Goal: Task Accomplishment & Management: Use online tool/utility

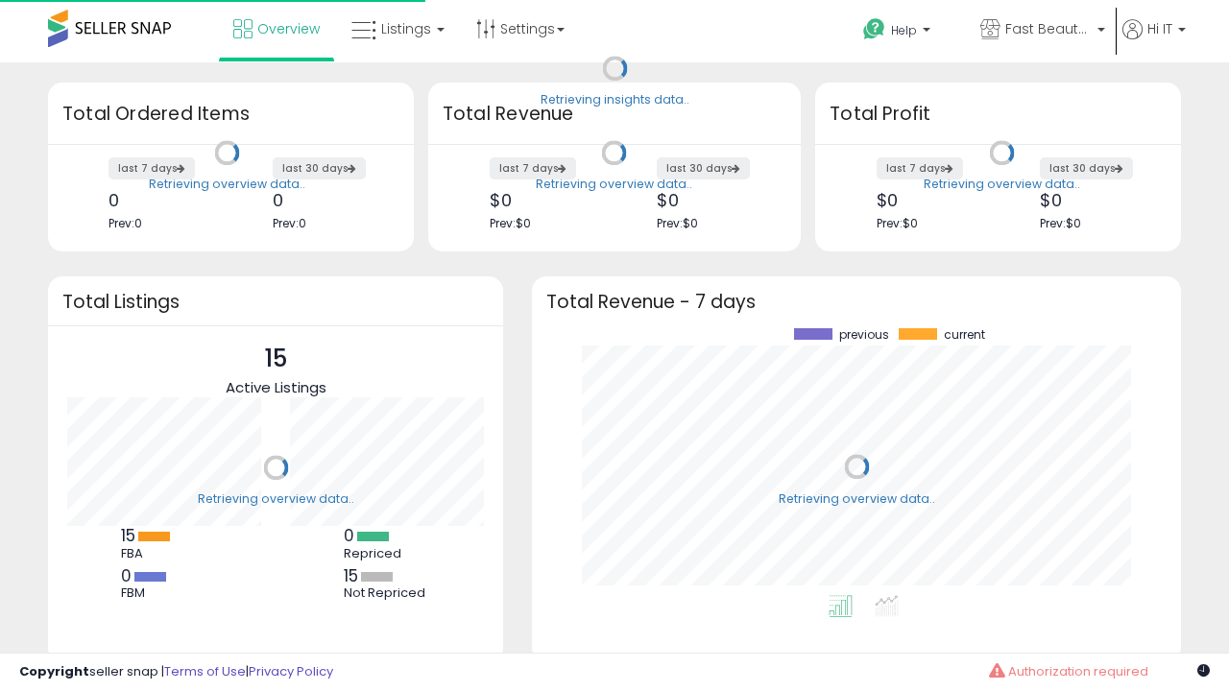
scroll to position [267, 611]
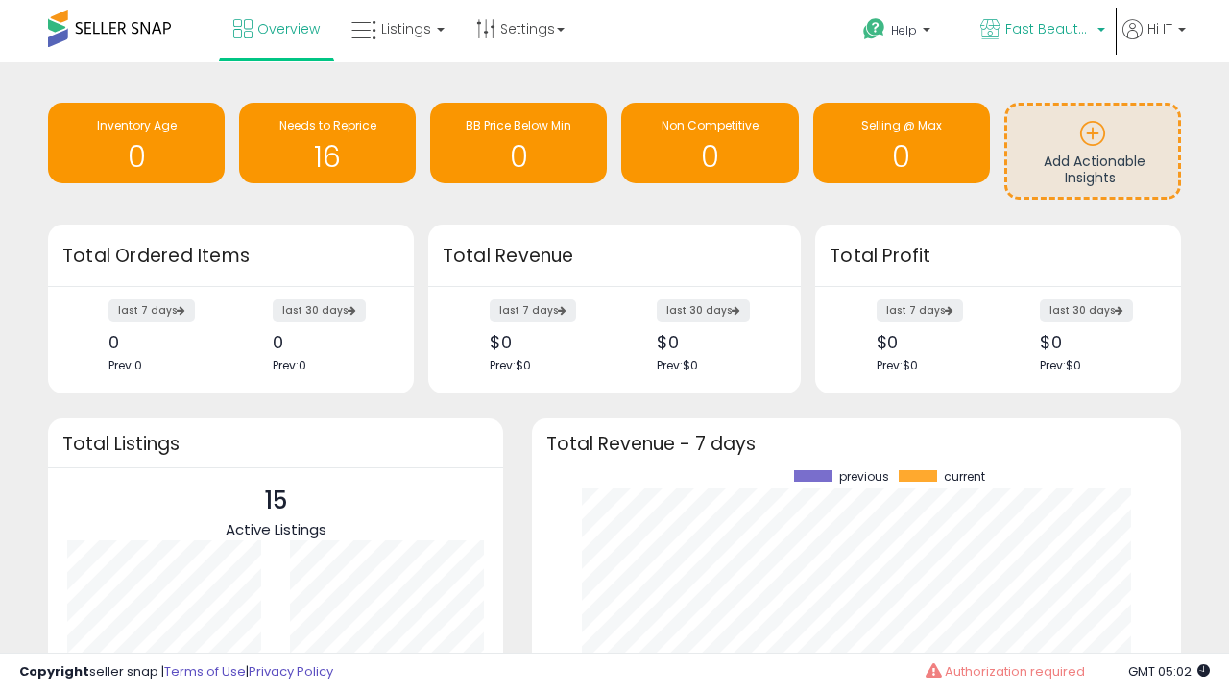
click at [1041, 31] on span "Fast Beauty ([GEOGRAPHIC_DATA])" at bounding box center [1048, 28] width 86 height 19
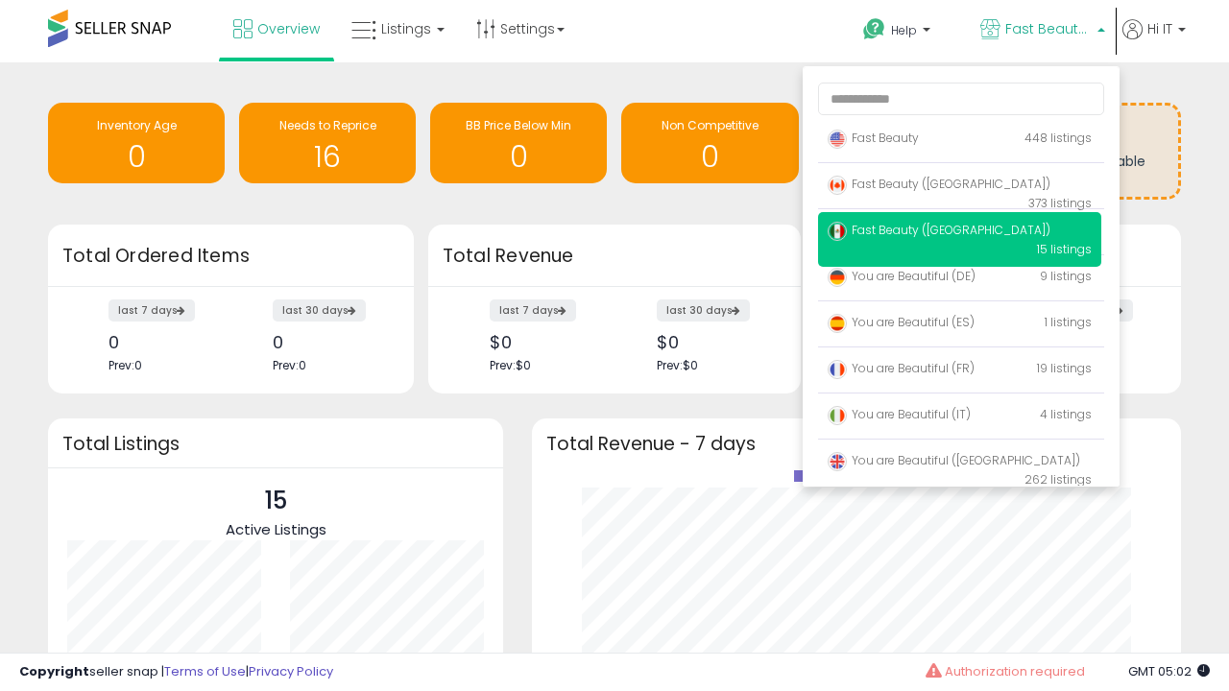
click at [959, 141] on p "Fast Beauty 448 listings" at bounding box center [959, 139] width 283 height 38
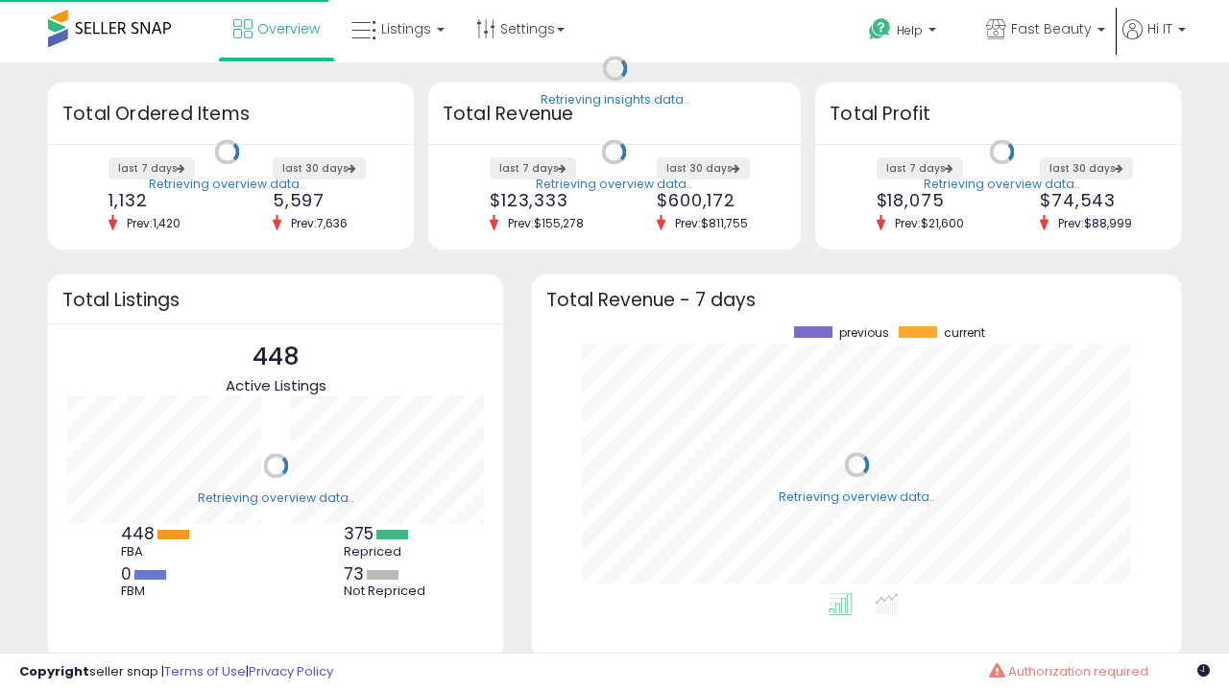
scroll to position [267, 611]
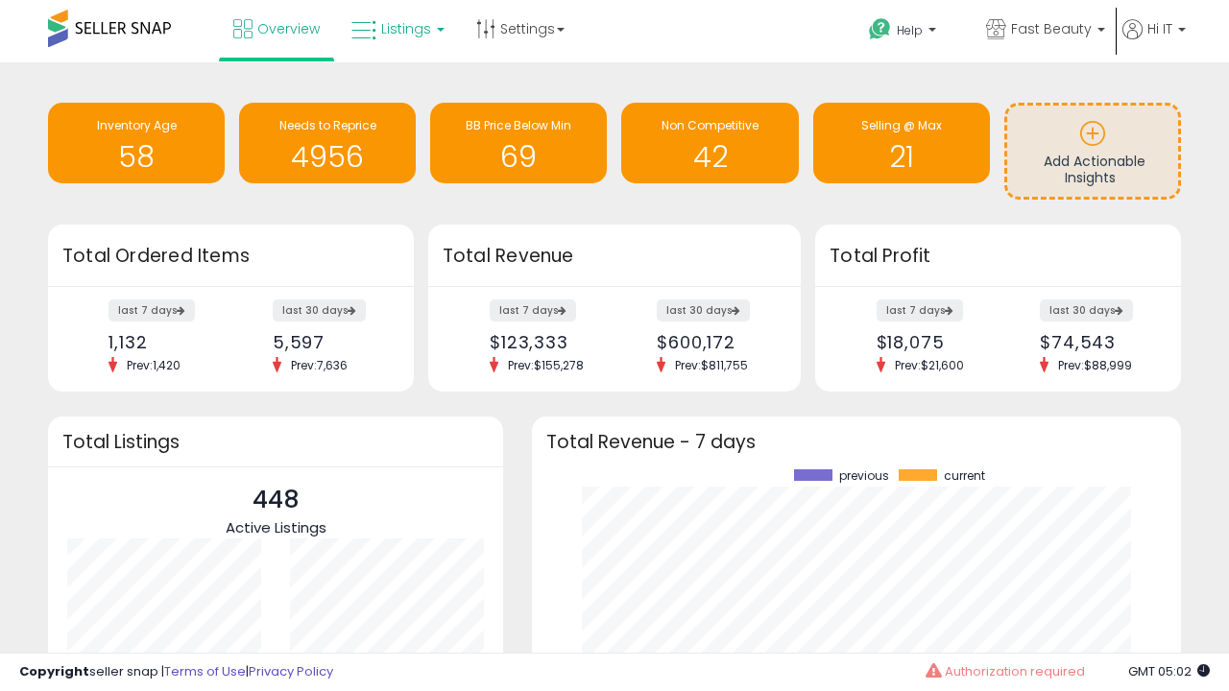
click at [396, 29] on span "Listings" at bounding box center [406, 28] width 50 height 19
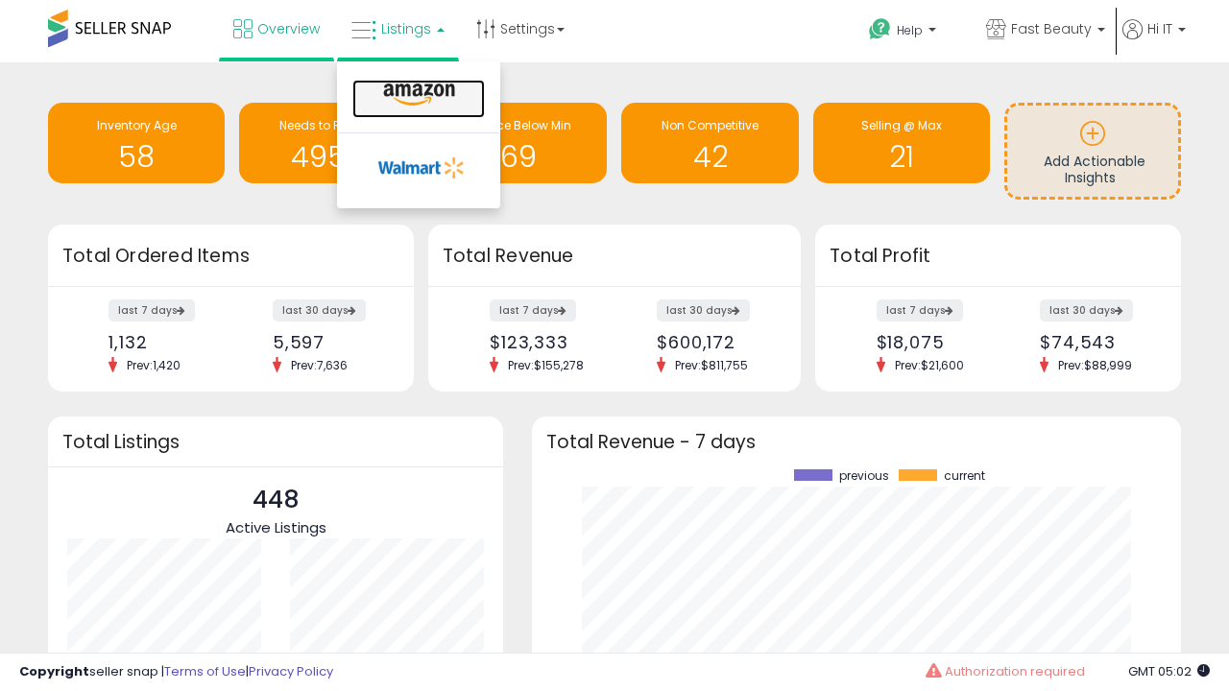
click at [417, 95] on icon at bounding box center [419, 95] width 84 height 25
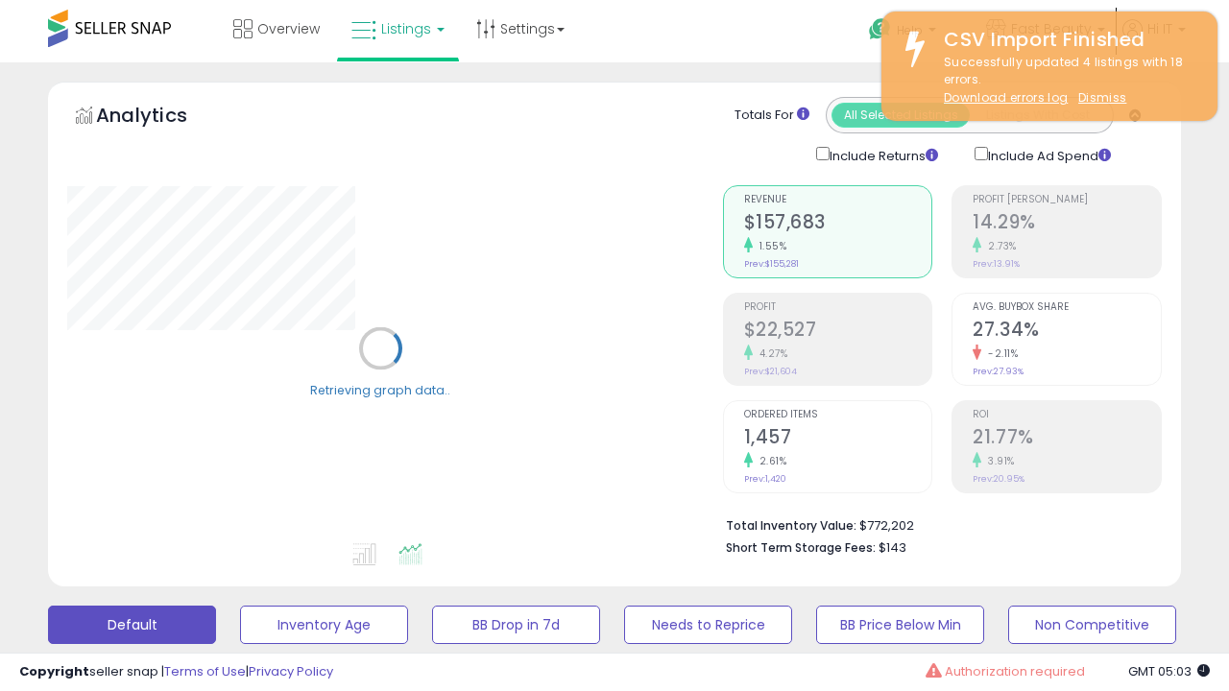
click at [240, 606] on button "All_Inventory" at bounding box center [324, 625] width 168 height 38
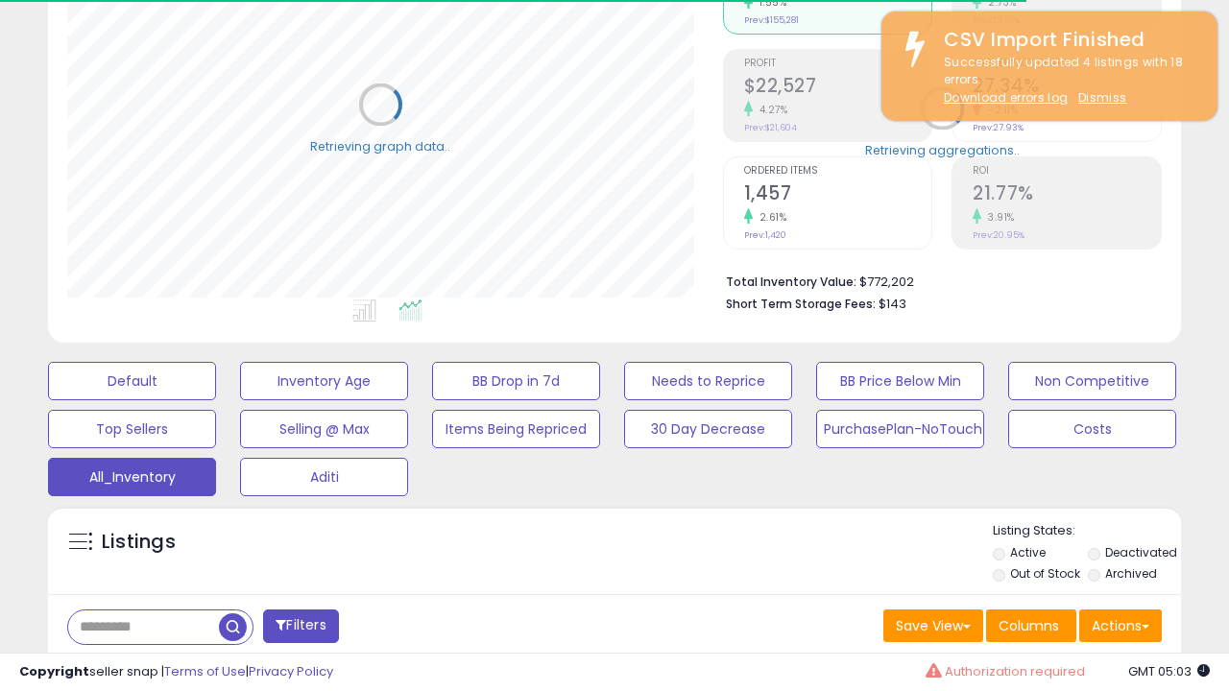
scroll to position [573, 0]
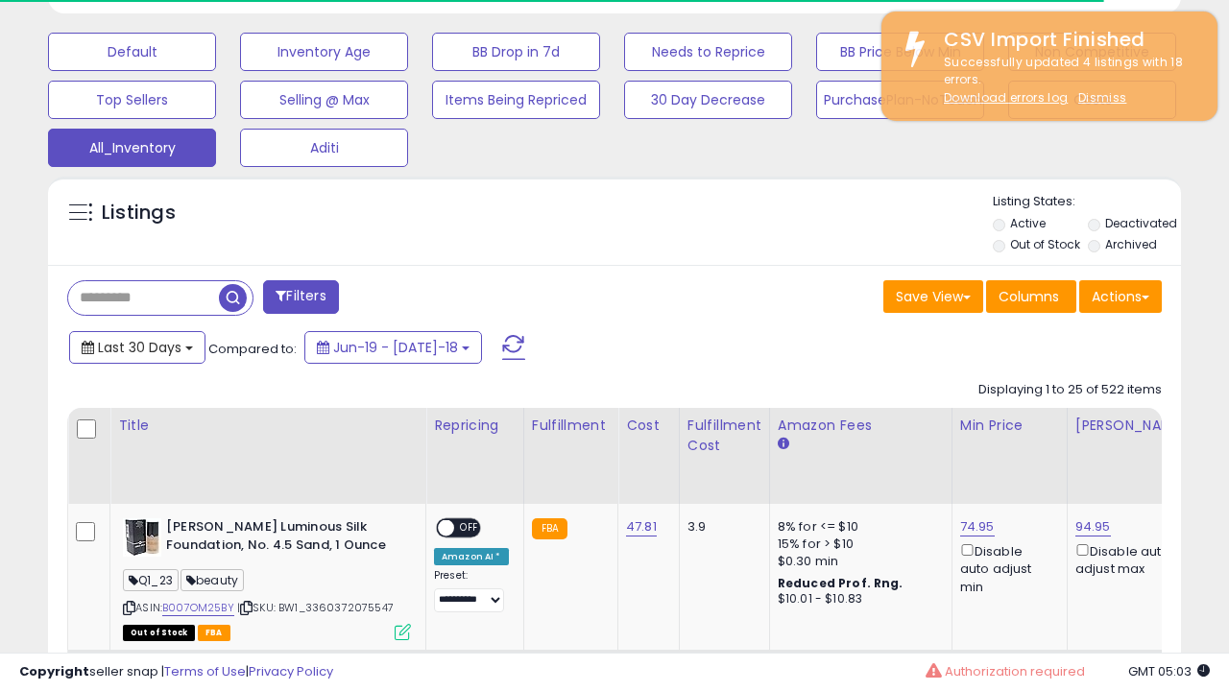
click at [136, 346] on span "Last 30 Days" at bounding box center [140, 347] width 84 height 19
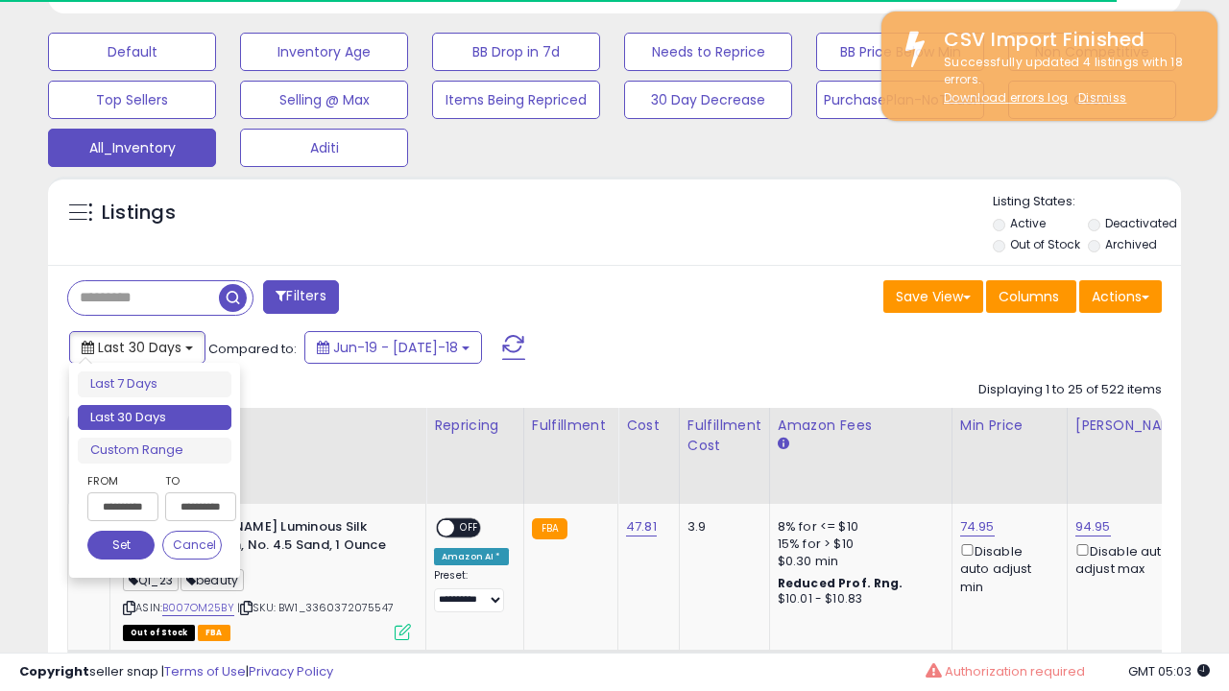
scroll to position [394, 655]
click at [155, 418] on li "Last 30 Days" at bounding box center [155, 418] width 154 height 26
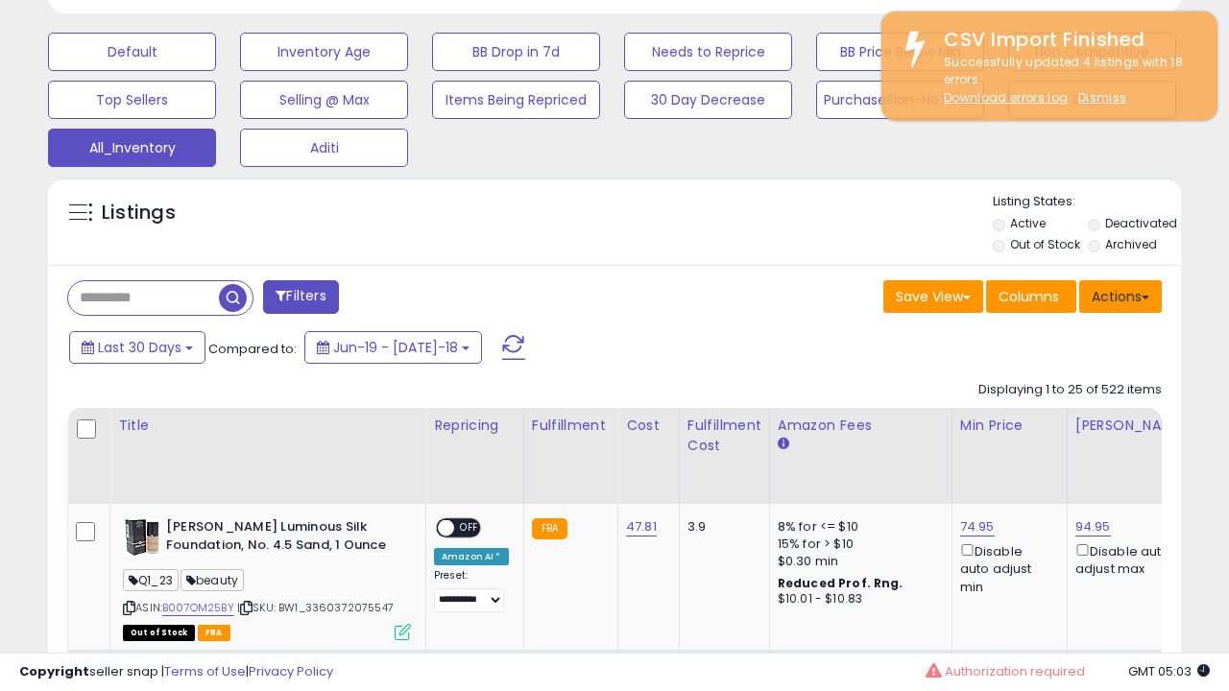
click at [1120, 295] on button "Actions" at bounding box center [1120, 296] width 83 height 33
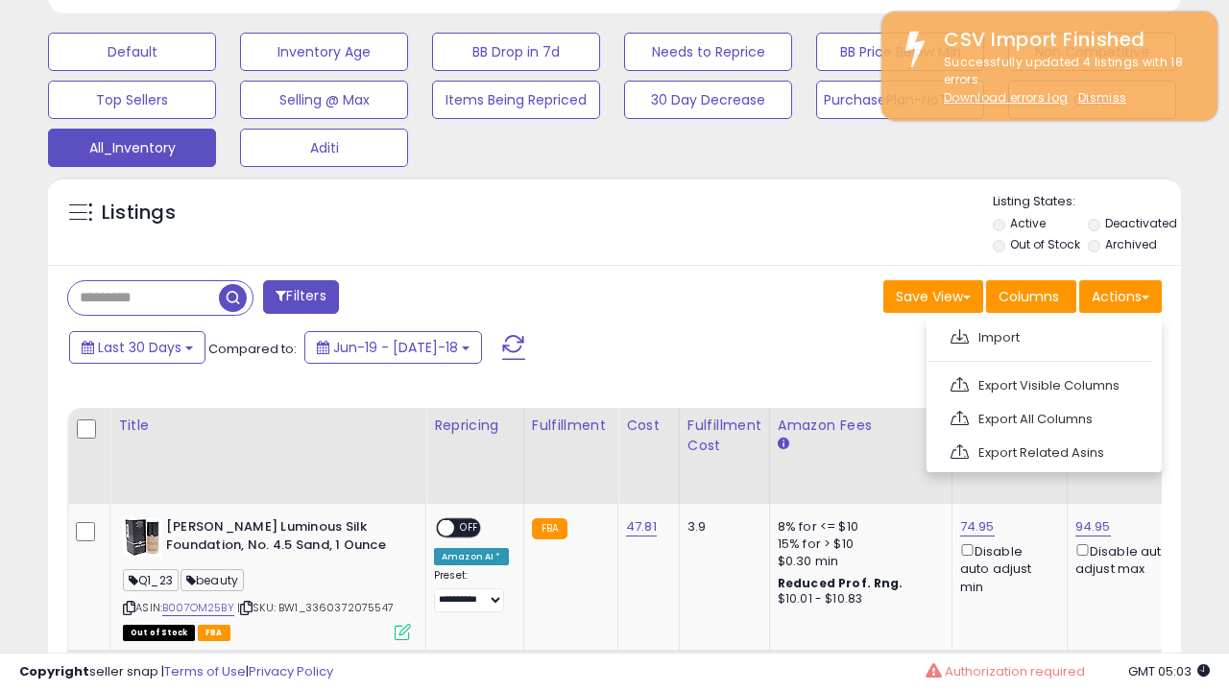
click at [1042, 417] on link "Export All Columns" at bounding box center [1042, 419] width 210 height 30
